Goal: Book appointment/travel/reservation

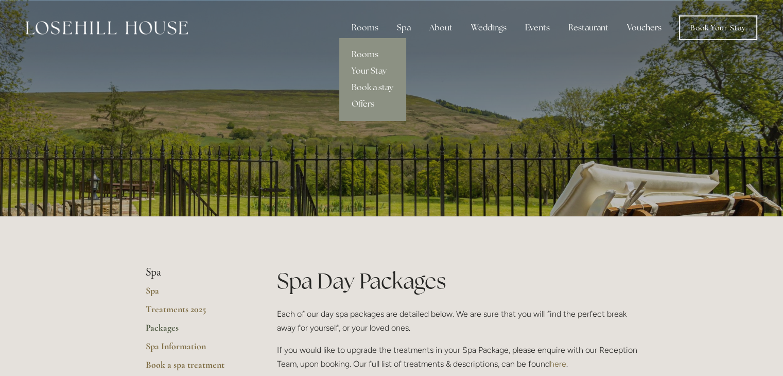
click at [373, 51] on link "Rooms" at bounding box center [372, 54] width 66 height 16
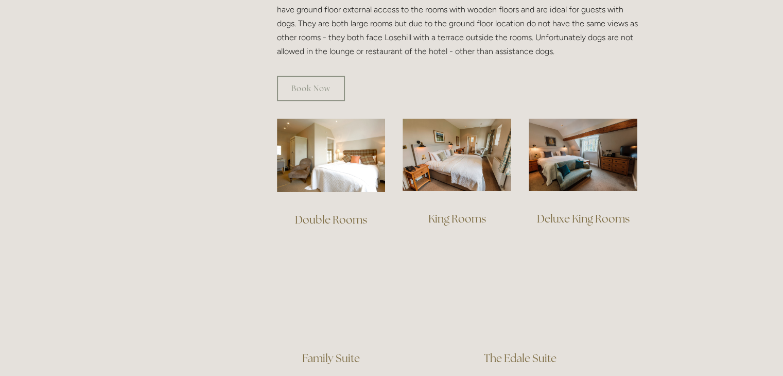
scroll to position [669, 0]
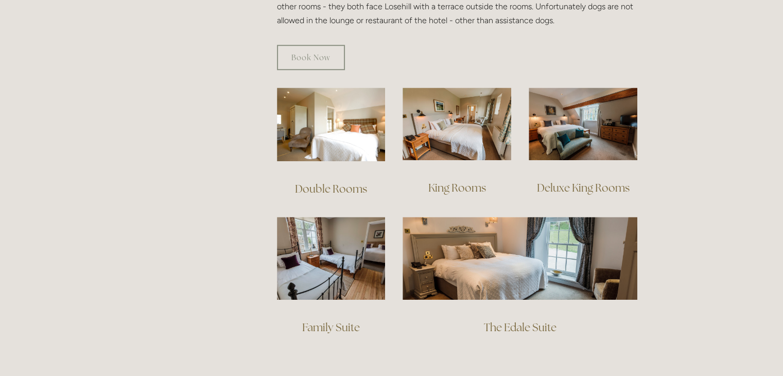
click at [324, 182] on link "Double Rooms" at bounding box center [331, 189] width 72 height 14
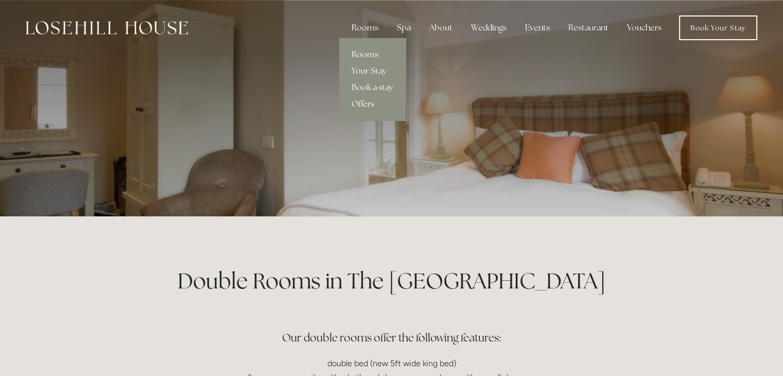
click at [372, 49] on link "Rooms" at bounding box center [372, 54] width 66 height 16
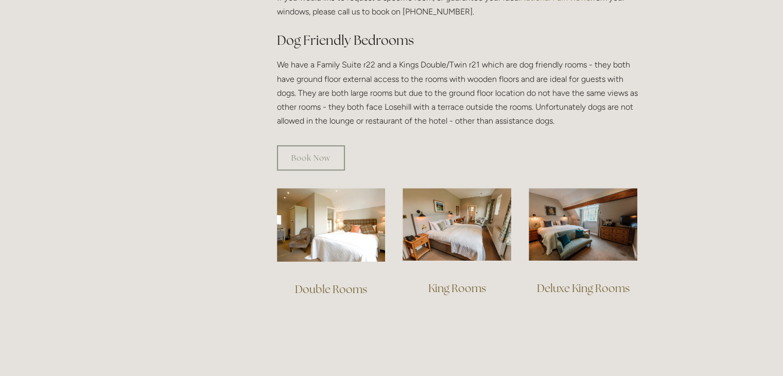
scroll to position [721, 0]
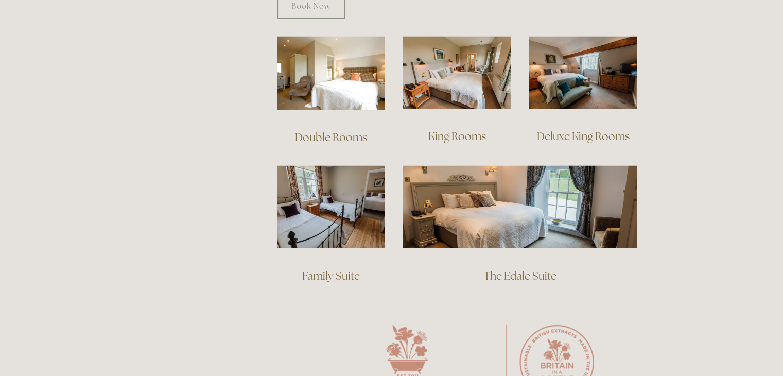
click at [464, 129] on link "King Rooms" at bounding box center [457, 136] width 58 height 14
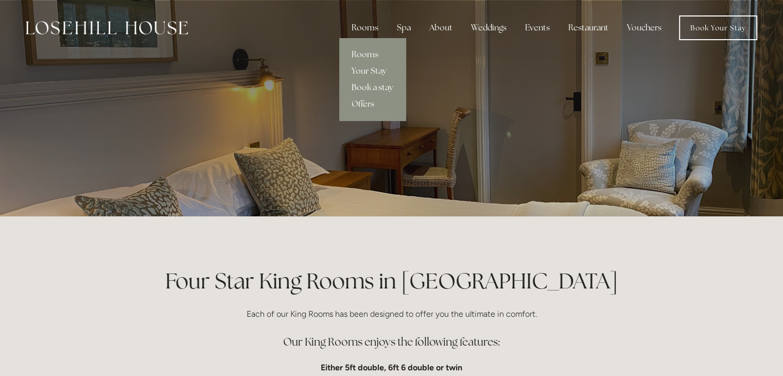
click at [363, 89] on link "Book a stay" at bounding box center [372, 87] width 66 height 16
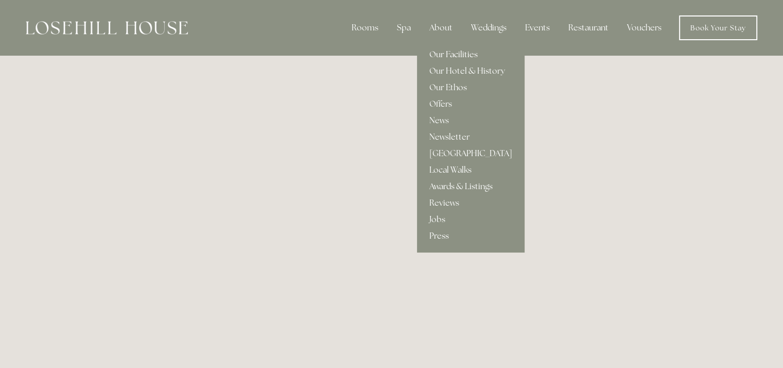
click at [443, 48] on link "Our Facilities" at bounding box center [471, 54] width 108 height 16
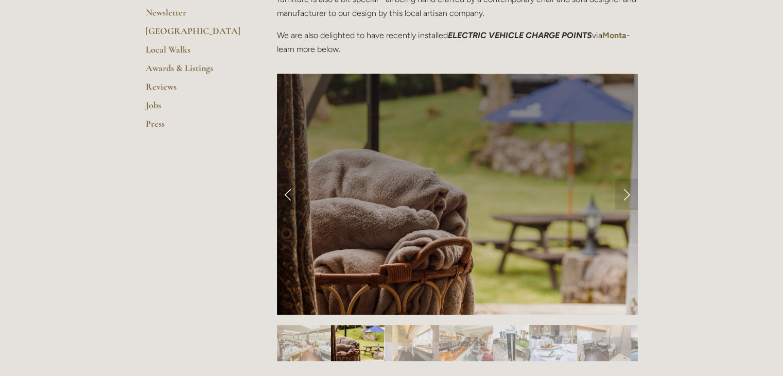
scroll to position [463, 0]
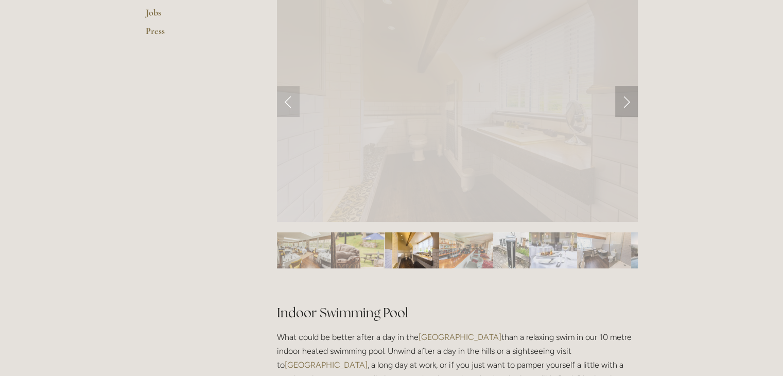
click at [629, 107] on link "Next Slide" at bounding box center [626, 101] width 23 height 31
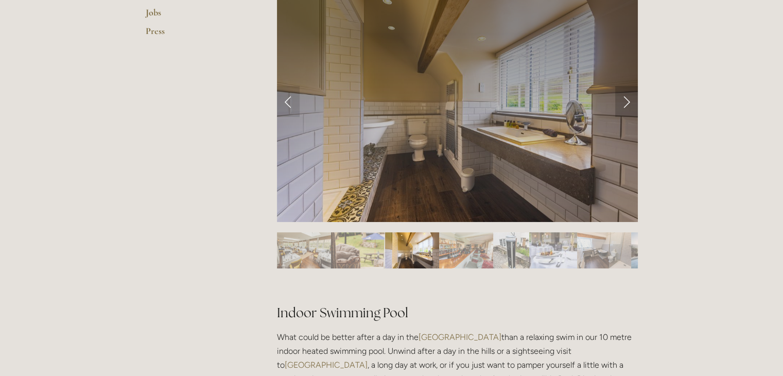
click at [629, 106] on link "Next Slide" at bounding box center [626, 101] width 23 height 31
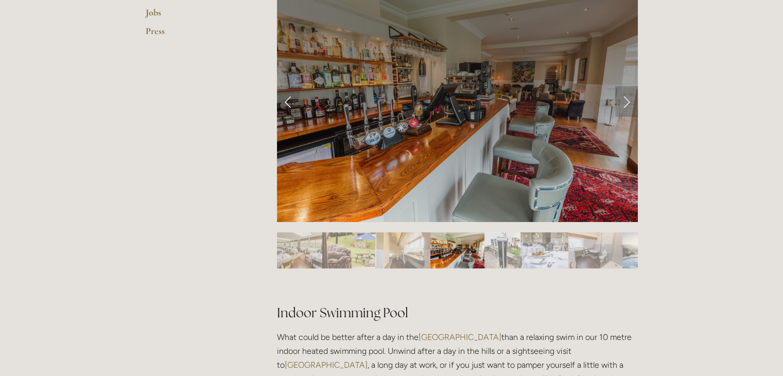
click at [629, 106] on link "Next Slide" at bounding box center [626, 101] width 23 height 31
click at [626, 100] on link "Next Slide" at bounding box center [626, 101] width 23 height 31
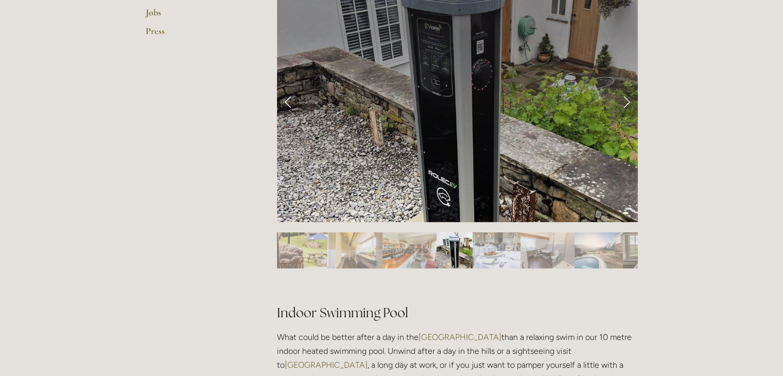
click at [626, 100] on link "Next Slide" at bounding box center [626, 101] width 23 height 31
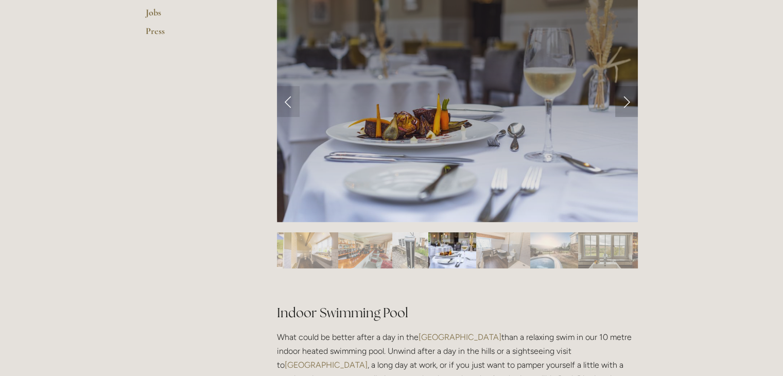
click at [626, 100] on link "Next Slide" at bounding box center [626, 101] width 23 height 31
click at [626, 101] on link "Next Slide" at bounding box center [626, 101] width 23 height 31
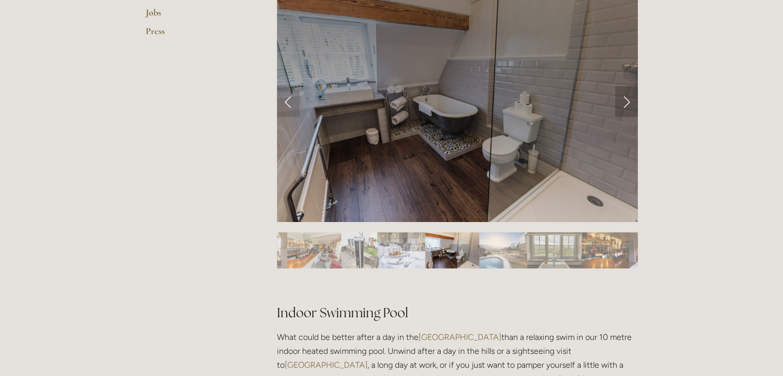
click at [626, 101] on link "Next Slide" at bounding box center [626, 101] width 23 height 31
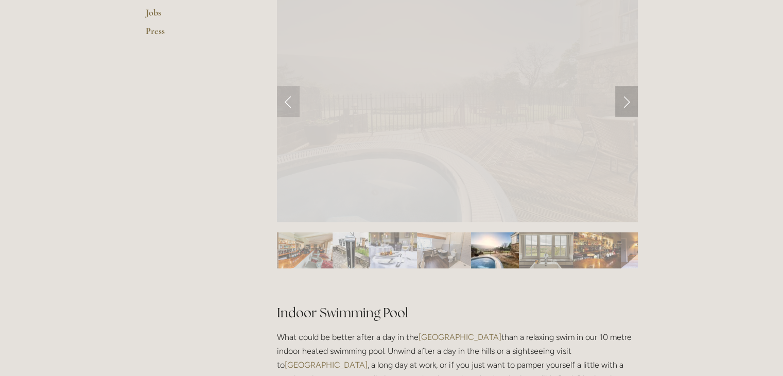
click at [626, 102] on link "Next Slide" at bounding box center [626, 101] width 23 height 31
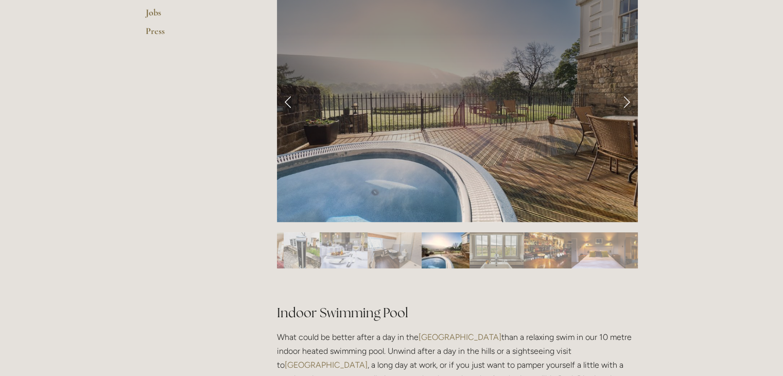
click at [626, 102] on link "Next Slide" at bounding box center [626, 101] width 23 height 31
click at [624, 108] on link "Next Slide" at bounding box center [626, 101] width 23 height 31
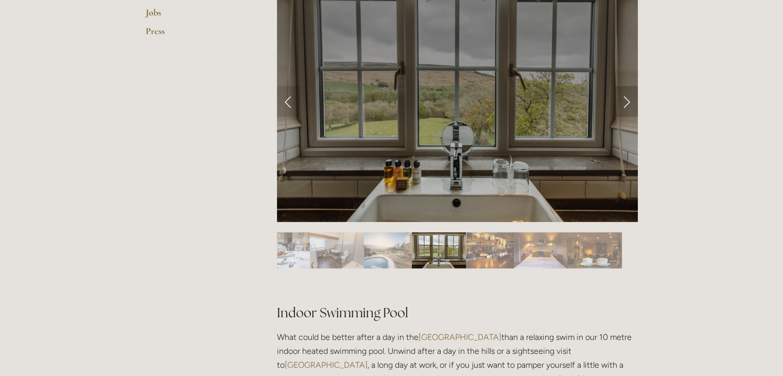
click at [624, 108] on link "Next Slide" at bounding box center [626, 101] width 23 height 31
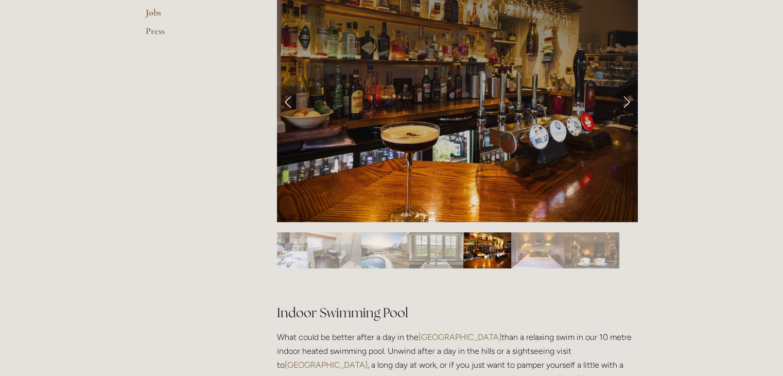
click at [624, 108] on link "Next Slide" at bounding box center [626, 101] width 23 height 31
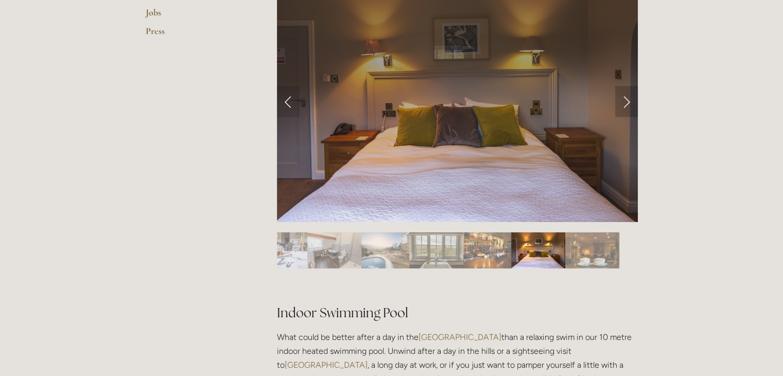
click at [624, 108] on link "Next Slide" at bounding box center [626, 101] width 23 height 31
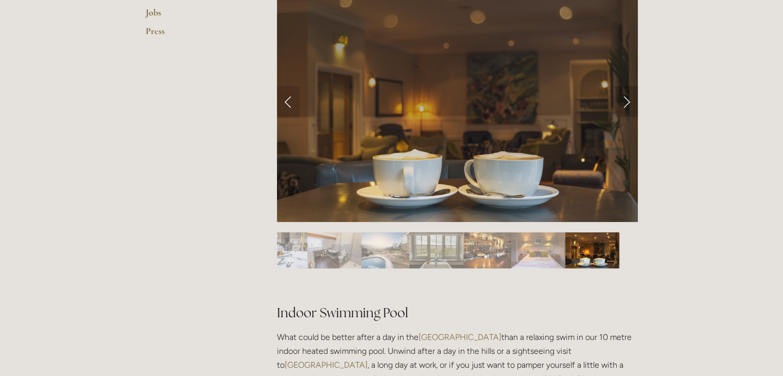
click at [624, 108] on link "Next Slide" at bounding box center [626, 101] width 23 height 31
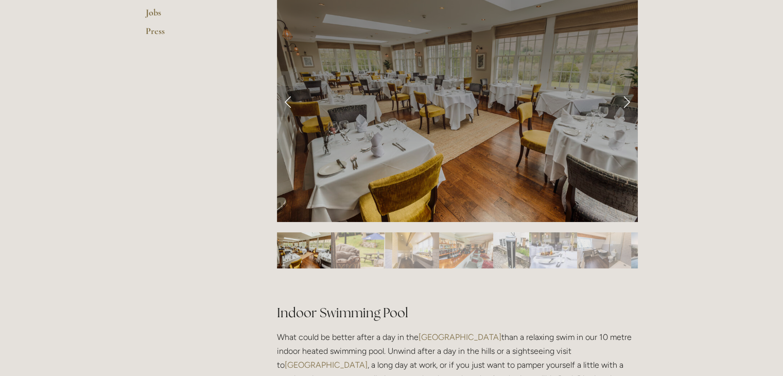
click at [624, 108] on link "Next Slide" at bounding box center [626, 101] width 23 height 31
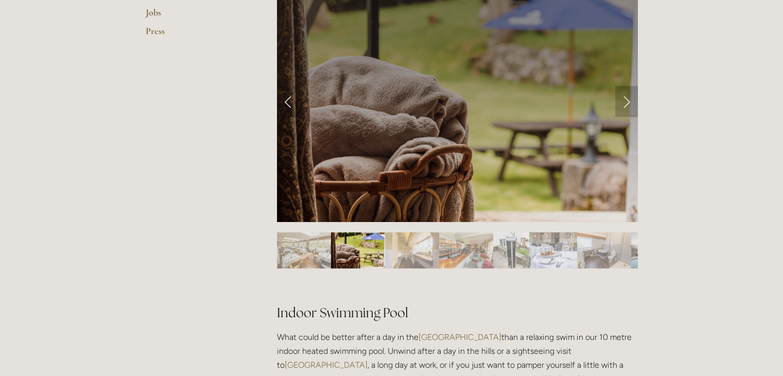
click at [624, 108] on link "Next Slide" at bounding box center [626, 101] width 23 height 31
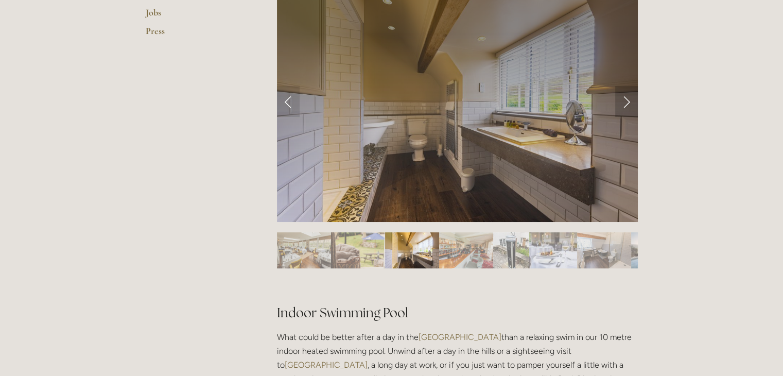
click at [624, 108] on link "Next Slide" at bounding box center [626, 101] width 23 height 31
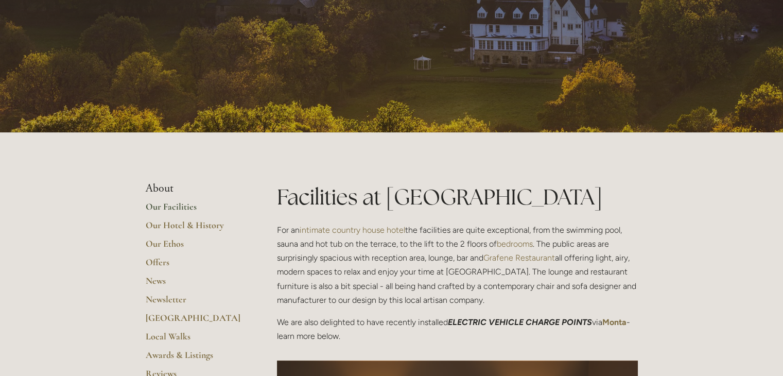
scroll to position [0, 0]
